Goal: Obtain resource: Download file/media

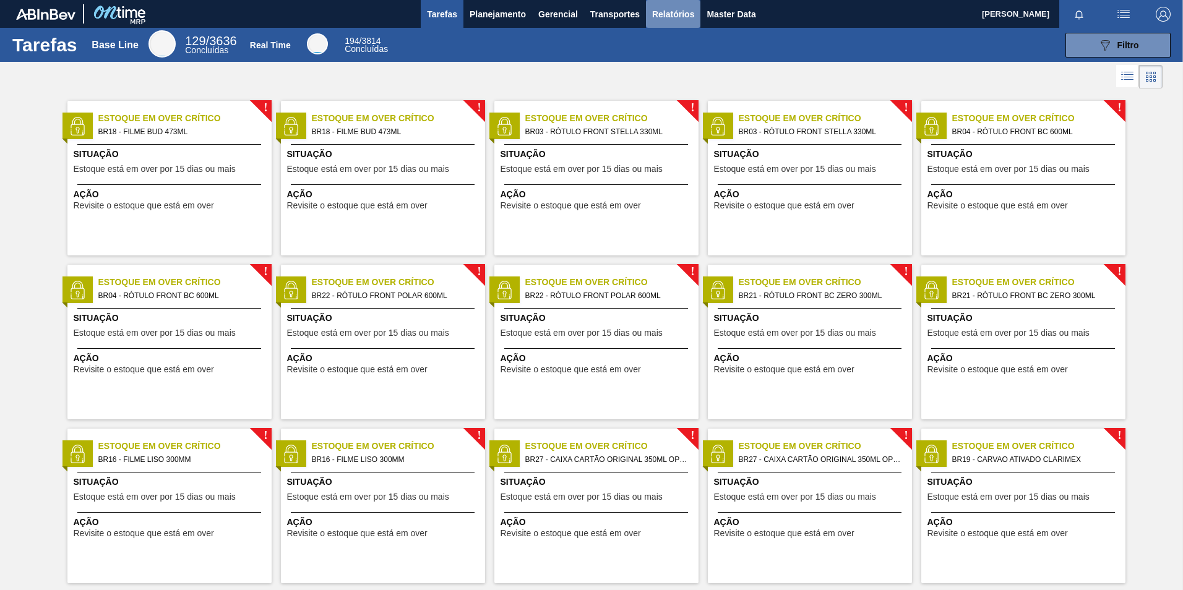
click at [689, 18] on span "Relatórios" at bounding box center [673, 14] width 42 height 15
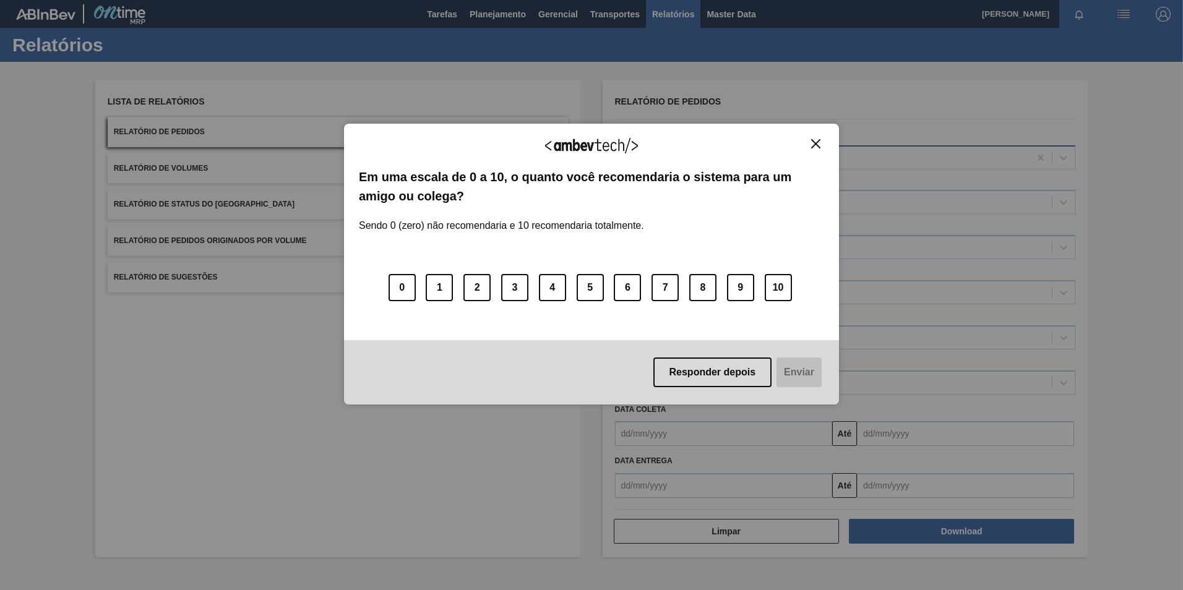
drag, startPoint x: 819, startPoint y: 145, endPoint x: 810, endPoint y: 153, distance: 12.3
click at [817, 144] on img "Close" at bounding box center [815, 143] width 9 height 9
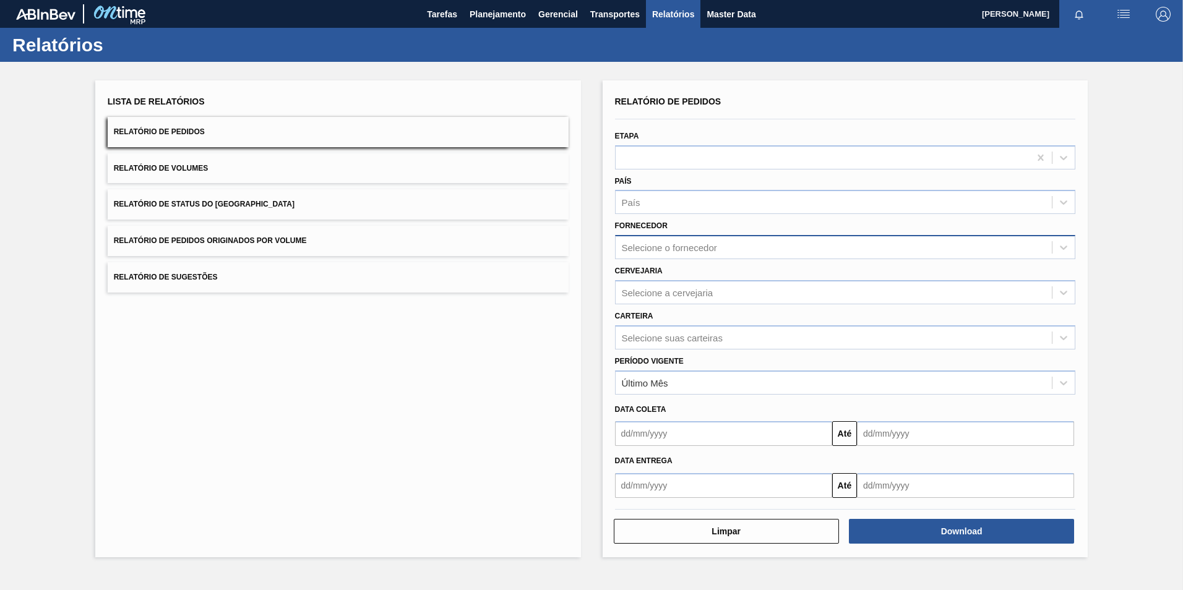
drag, startPoint x: 635, startPoint y: 248, endPoint x: 649, endPoint y: 252, distance: 14.1
click at [637, 248] on div "Selecione o fornecedor" at bounding box center [669, 248] width 95 height 11
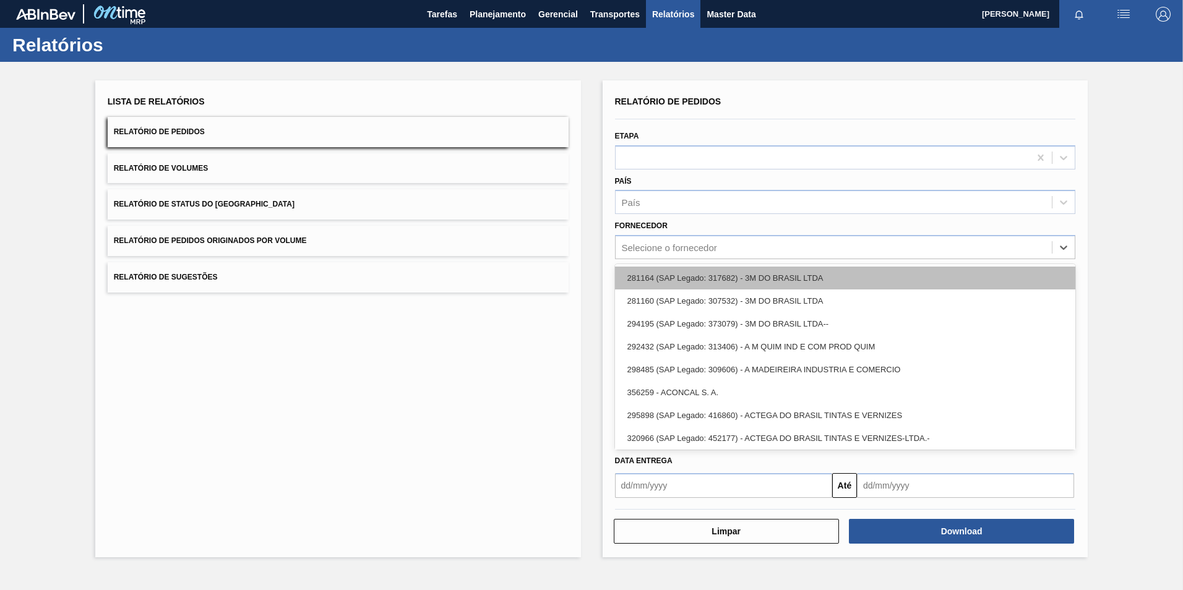
paste input "294925"
type input "294925"
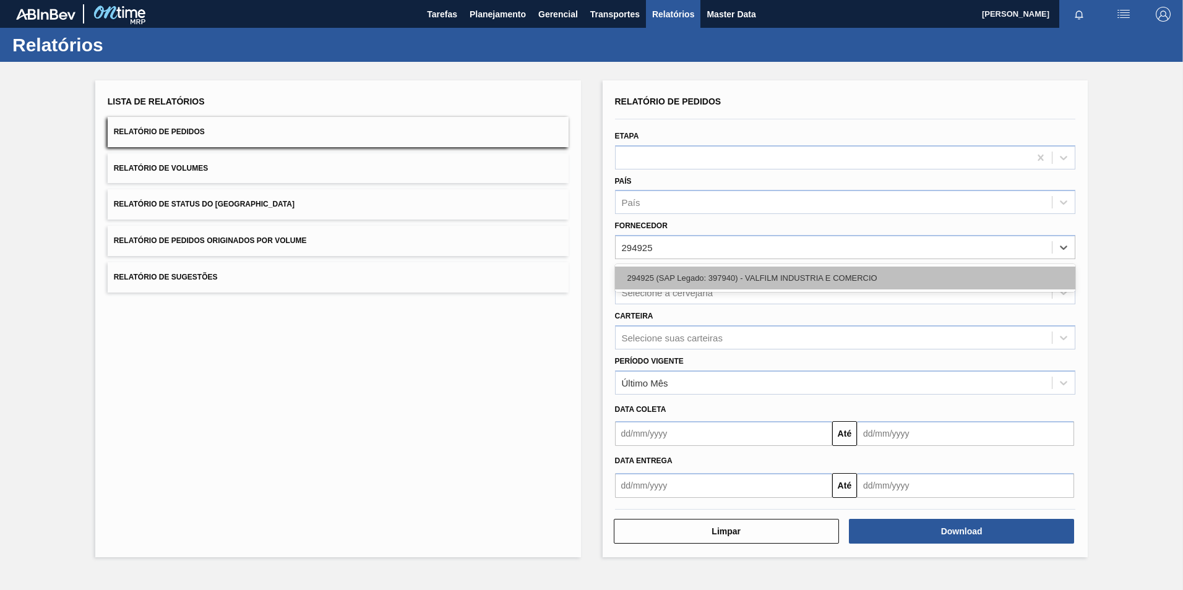
click at [665, 273] on div "294925 (SAP Legado: 397940) - VALFILM INDUSTRIA E COMERCIO" at bounding box center [845, 278] width 461 height 23
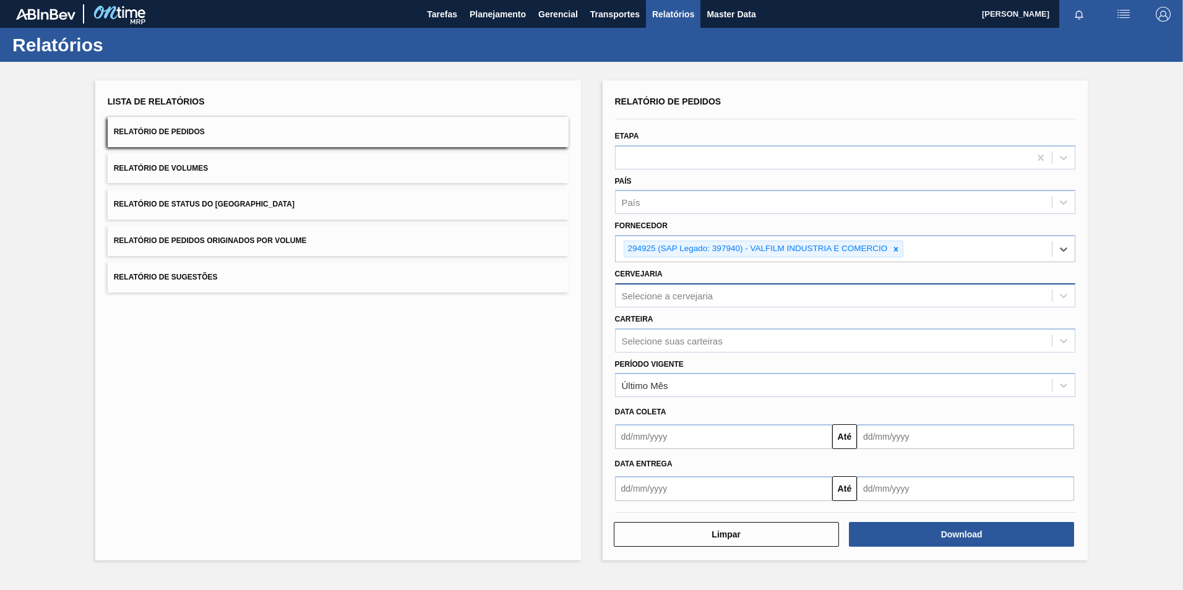
click at [657, 293] on div "Selecione a cervejaria" at bounding box center [668, 295] width 92 height 11
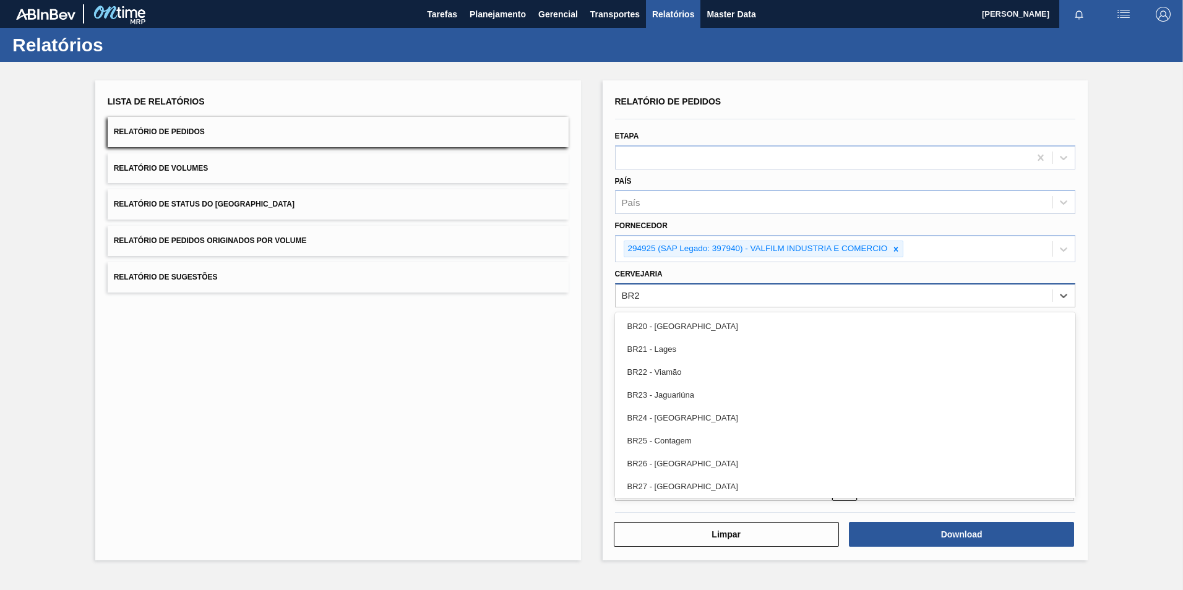
type input "BR27"
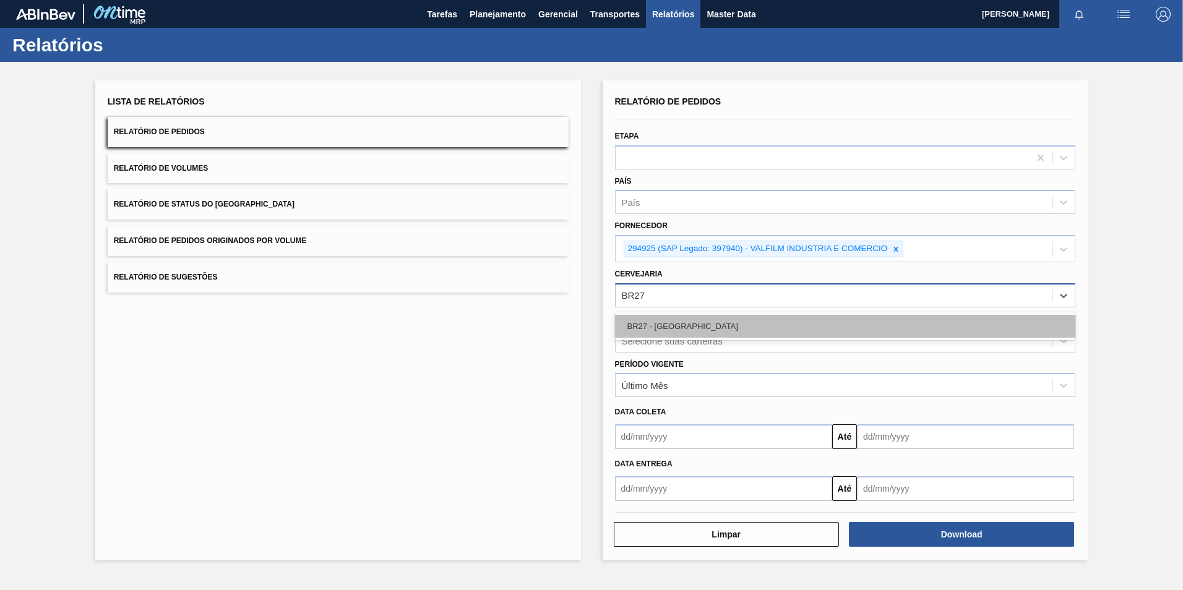
click at [686, 329] on div "BR27 - [GEOGRAPHIC_DATA]" at bounding box center [845, 326] width 461 height 23
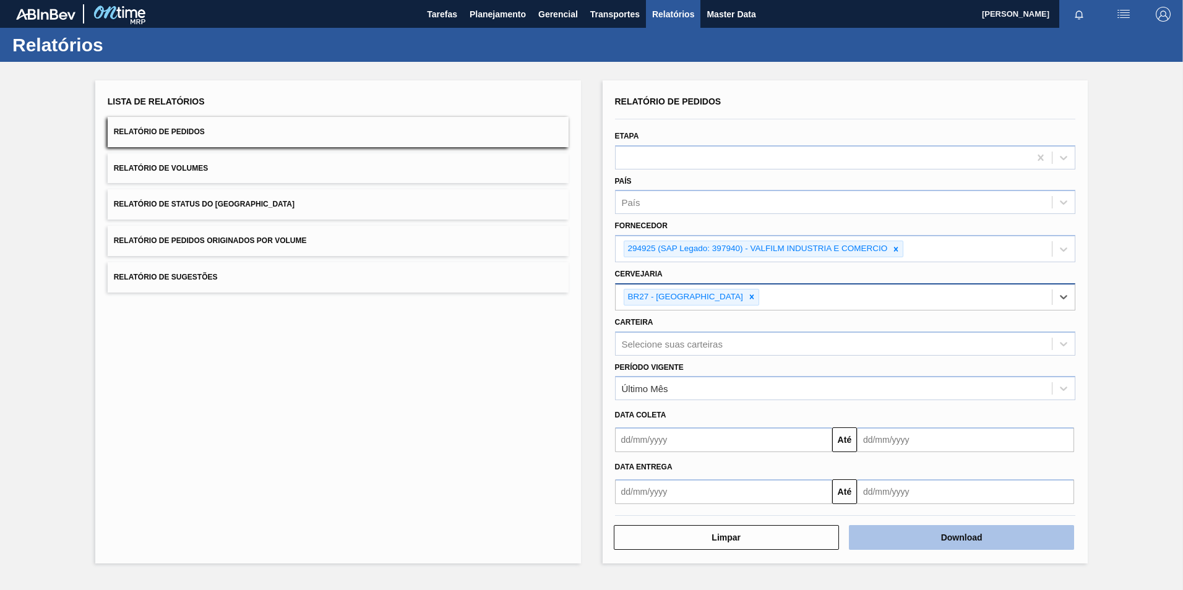
click at [960, 529] on button "Download" at bounding box center [961, 537] width 225 height 25
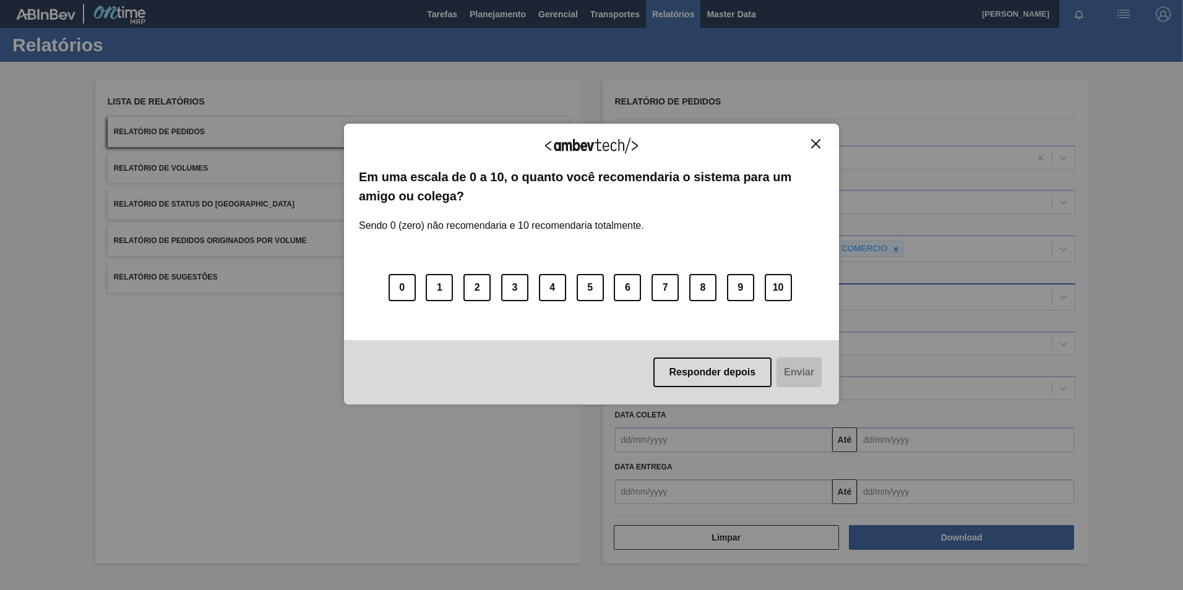
click at [818, 140] on img "Close" at bounding box center [815, 143] width 9 height 9
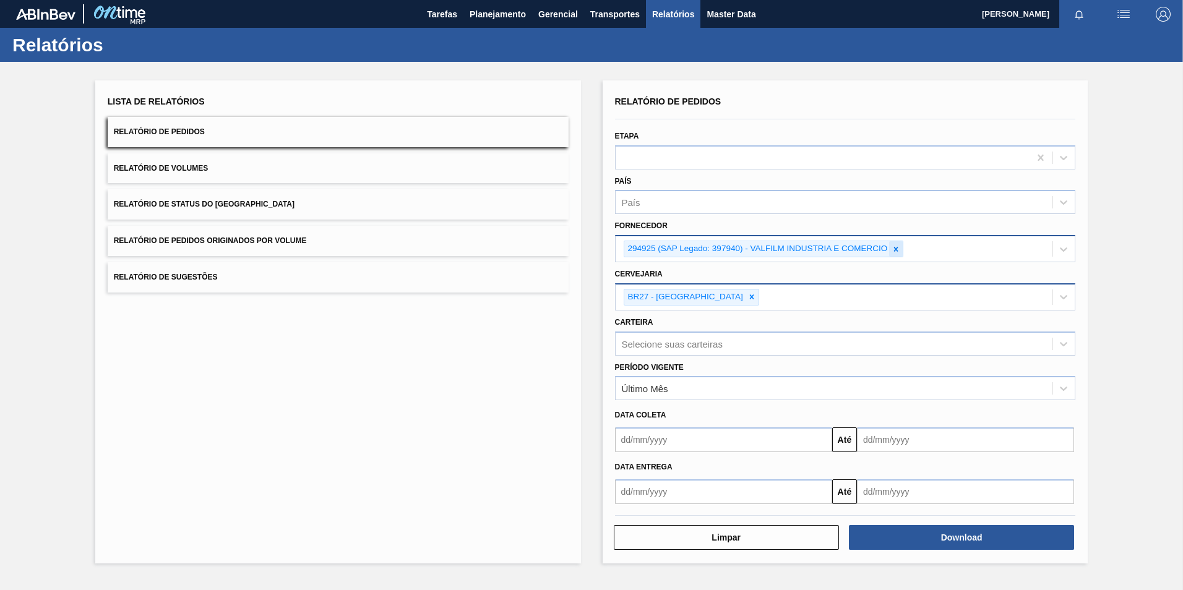
click at [894, 249] on icon at bounding box center [896, 249] width 9 height 9
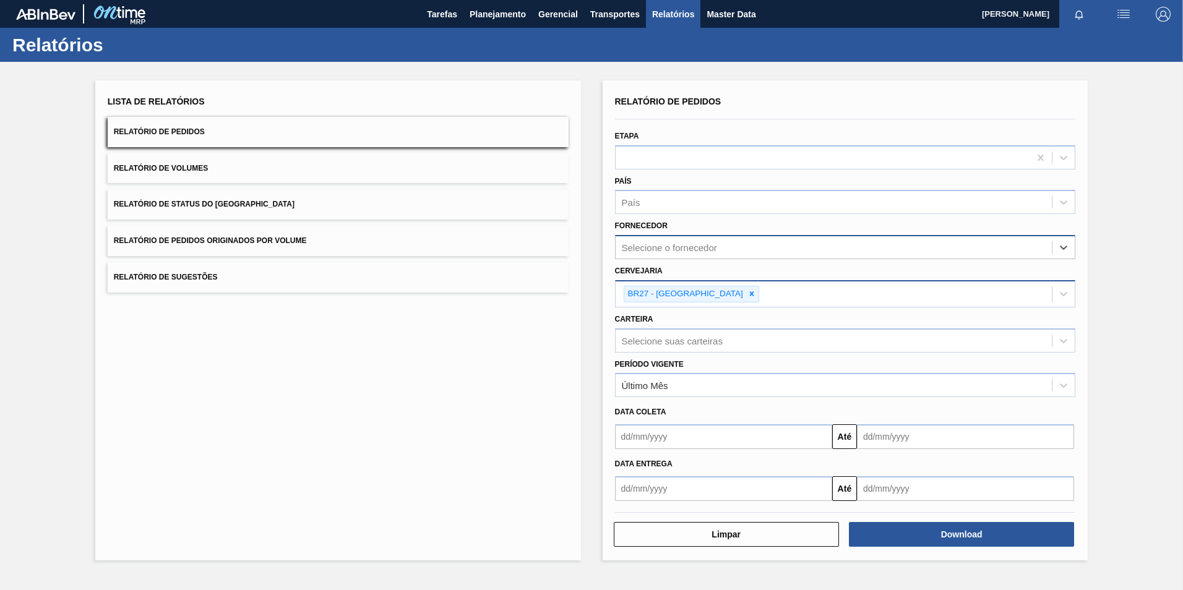
paste input "320622"
type input "320622"
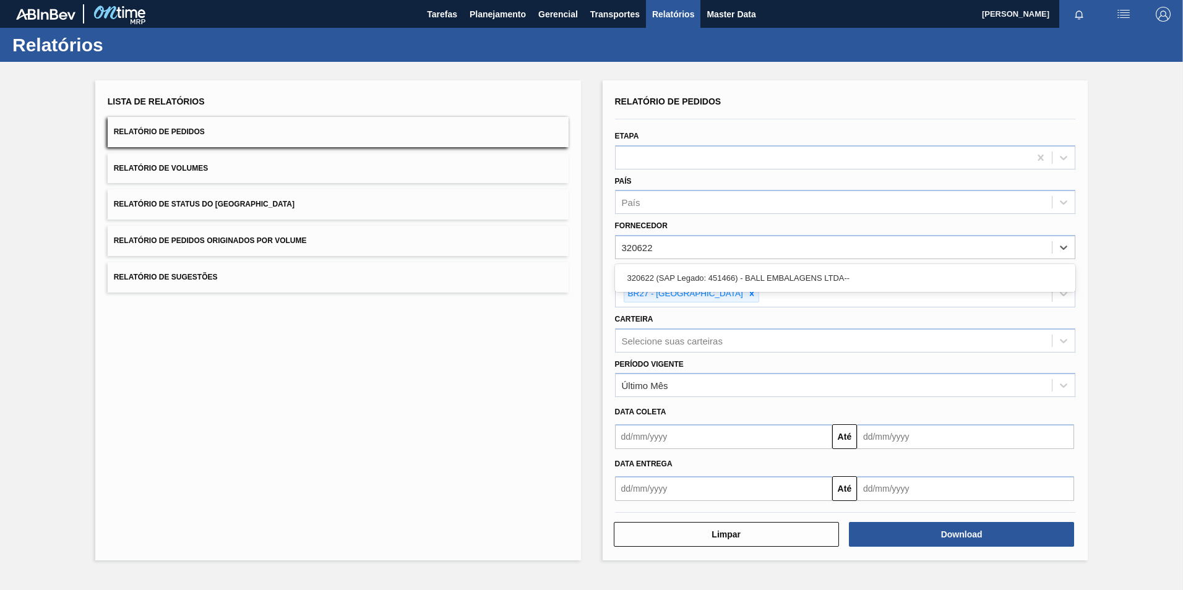
click at [781, 282] on div "320622 (SAP Legado: 451466) - BALL EMBALAGENS LTDA--" at bounding box center [845, 278] width 461 height 23
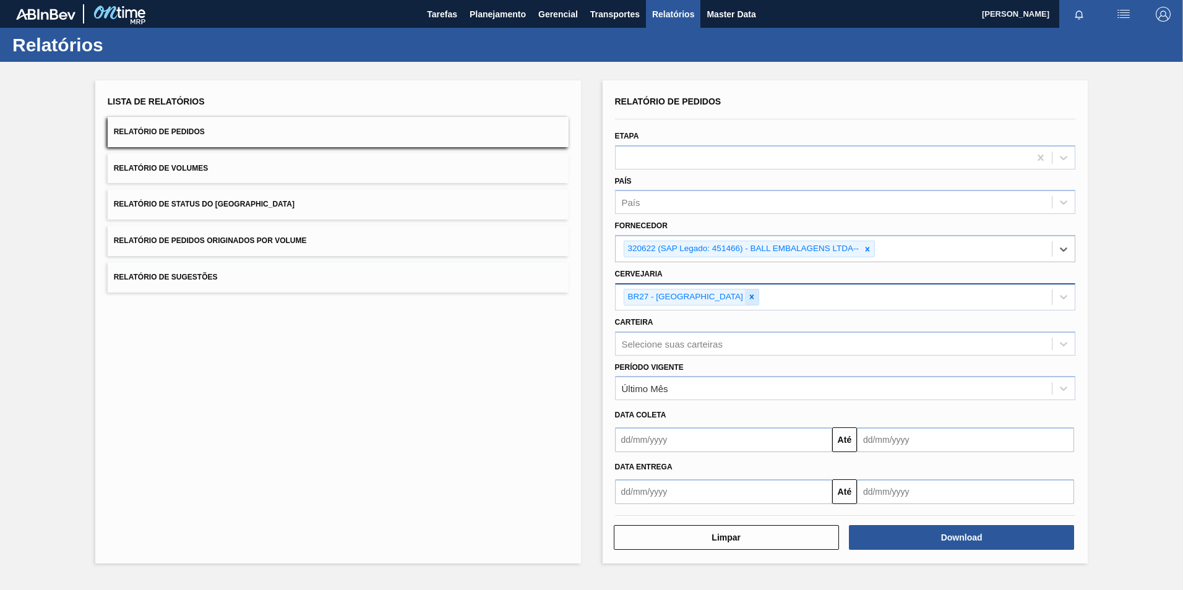
click at [748, 298] on icon at bounding box center [752, 297] width 9 height 9
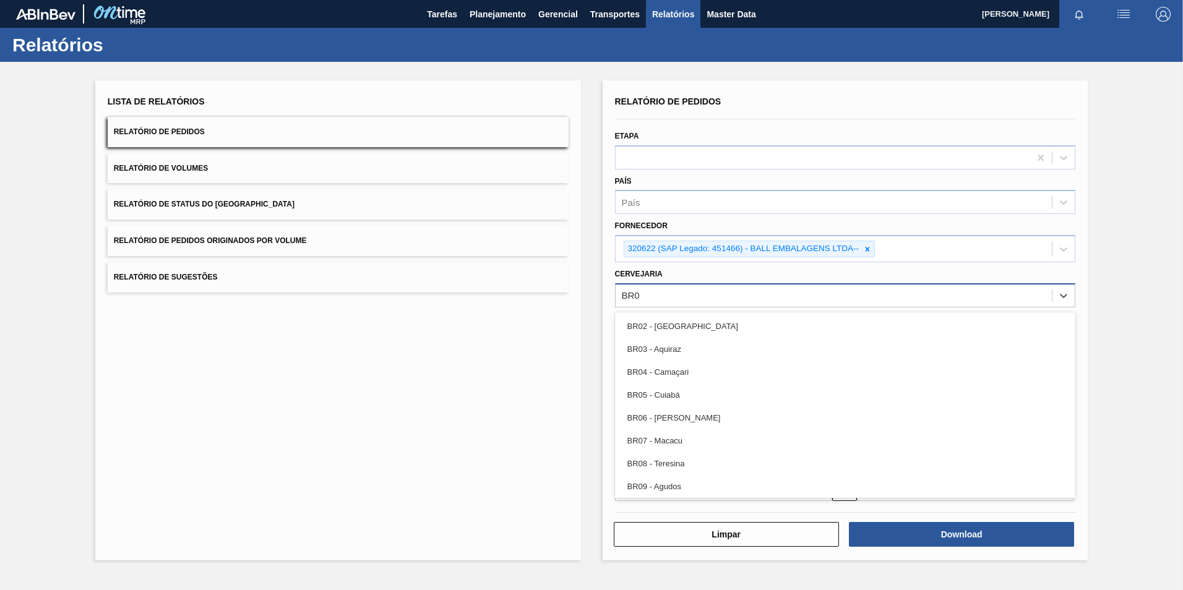
type input "BR02"
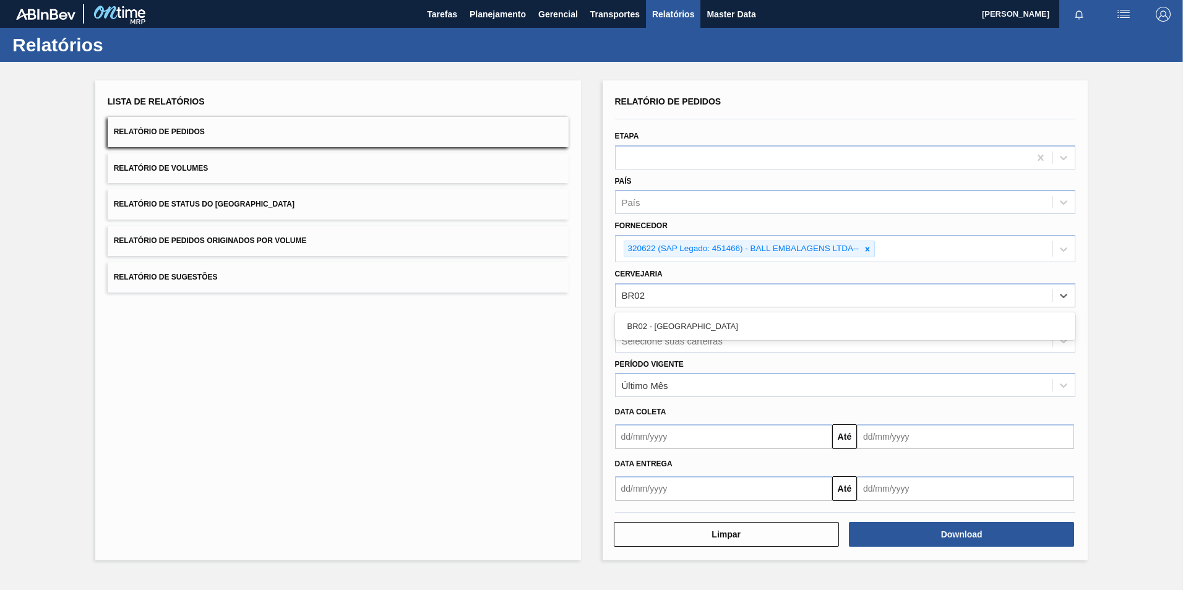
click at [688, 328] on div "BR02 - [GEOGRAPHIC_DATA]" at bounding box center [845, 326] width 461 height 23
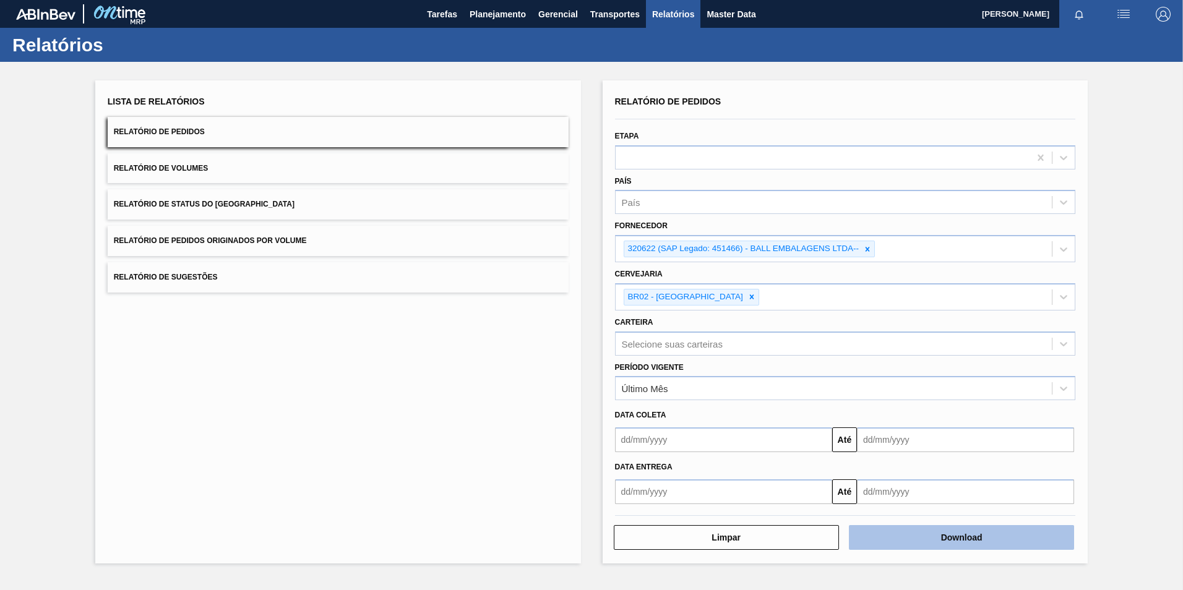
click at [887, 535] on button "Download" at bounding box center [961, 537] width 225 height 25
